Goal: Find specific page/section: Find specific page/section

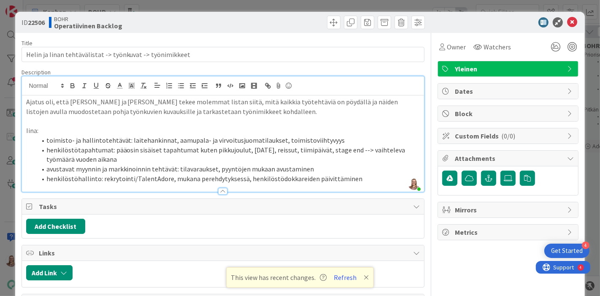
scroll to position [0, 192]
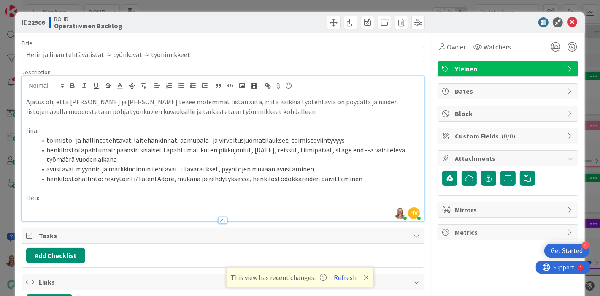
click at [214, 168] on li "avustavat myynnin ja markkinoinnin tehtävät: tilavaraukset, pyyntöjen mukaan av…" at bounding box center [228, 169] width 384 height 10
click at [365, 278] on icon at bounding box center [366, 277] width 5 height 7
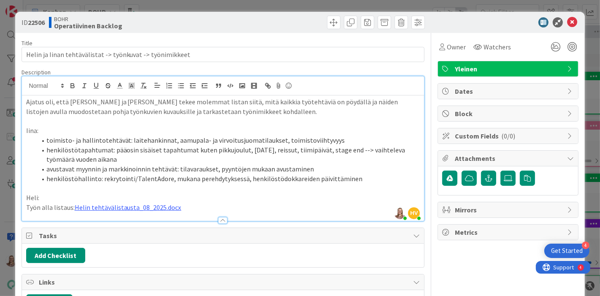
click at [358, 181] on li "henkilöstöhallinto: rekrytointi/TalentAdore, mukana perehdytyksessä, henkilöstö…" at bounding box center [228, 179] width 384 height 10
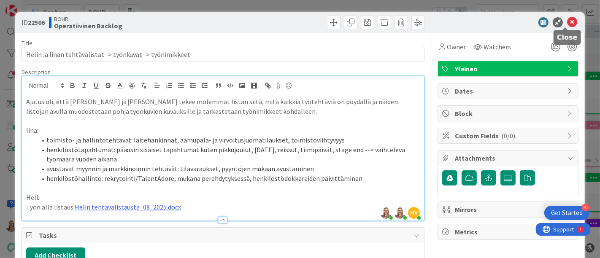
click at [567, 24] on icon at bounding box center [572, 22] width 10 height 10
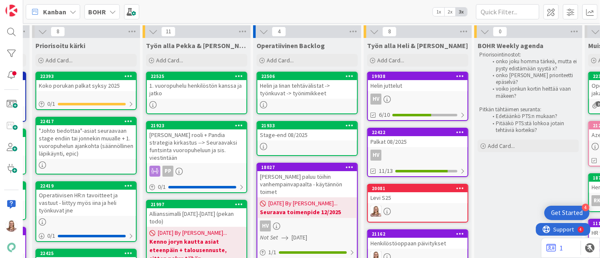
scroll to position [0, 97]
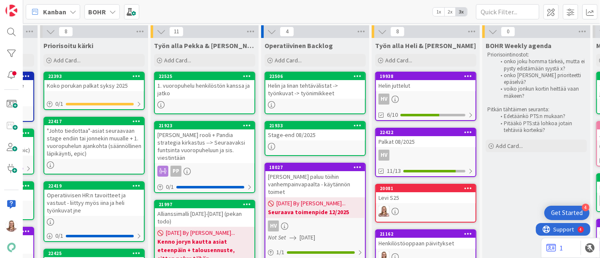
click at [303, 88] on div "Helin ja Iinan tehtävälistat -> työnkuvat -> työnimikkeet" at bounding box center [315, 89] width 100 height 19
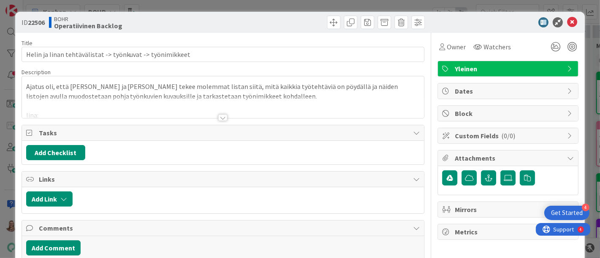
click at [218, 115] on div at bounding box center [222, 117] width 9 height 7
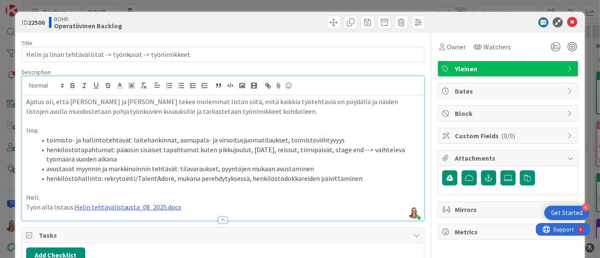
click at [357, 175] on li "henkilöstöhallinto: rekrytointi/TalentAdore, mukana perehdytyksessä, henkilöstö…" at bounding box center [228, 179] width 384 height 10
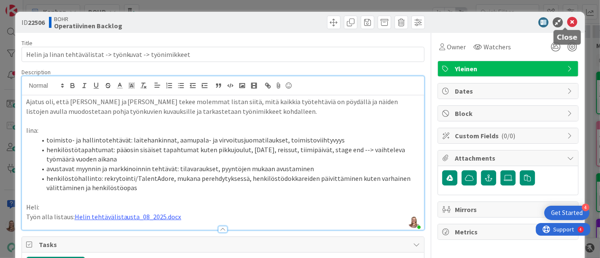
click at [568, 22] on icon at bounding box center [572, 22] width 10 height 10
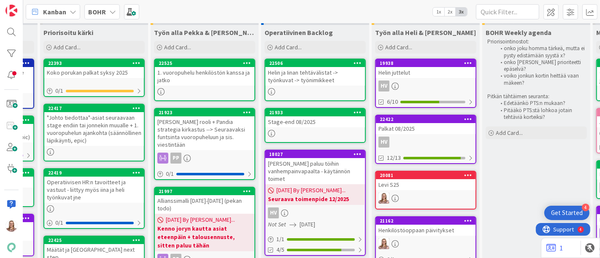
scroll to position [0, 97]
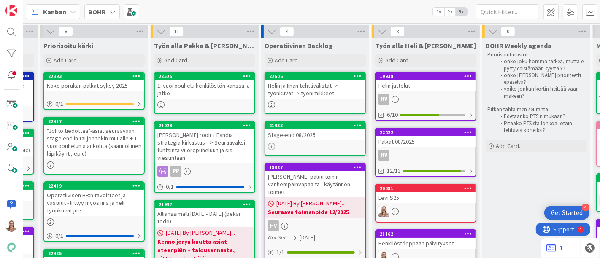
click at [311, 95] on div "Helin ja Iinan tehtävälistat -> työnkuvat -> työnimikkeet" at bounding box center [315, 89] width 100 height 19
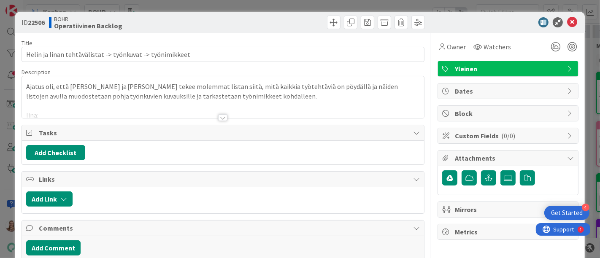
click at [219, 117] on div at bounding box center [222, 117] width 9 height 7
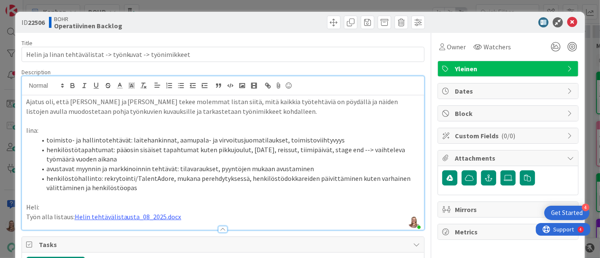
click at [312, 168] on li "avustavat myynnin ja markkinoinnin tehtävät: tilavaraukset, pyyntöjen mukaan av…" at bounding box center [228, 169] width 384 height 10
click at [567, 23] on icon at bounding box center [572, 22] width 10 height 10
